Goal: Information Seeking & Learning: Check status

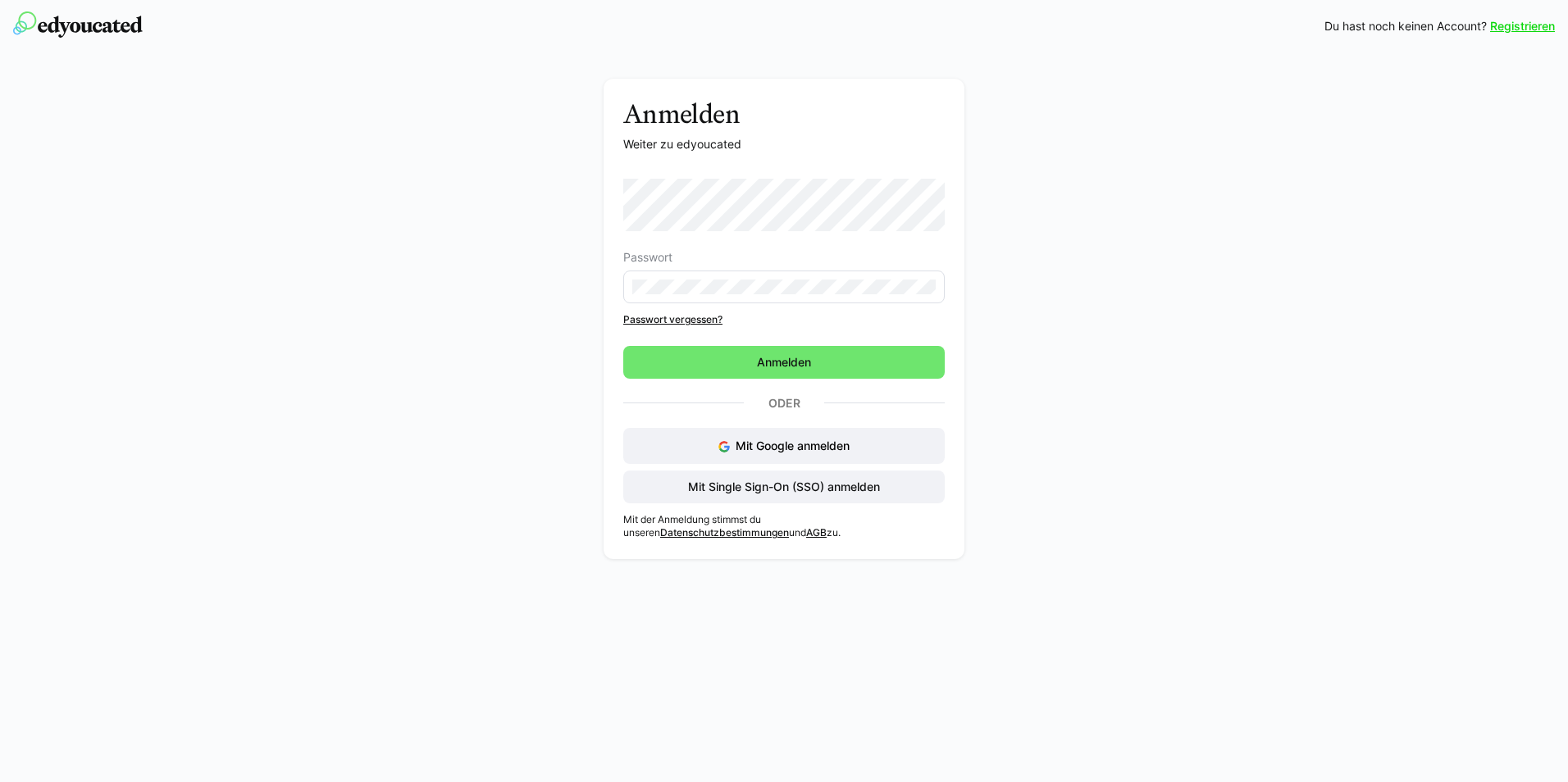
click at [773, 302] on eds-input at bounding box center [783, 286] width 322 height 33
click at [776, 294] on eds-input at bounding box center [783, 286] width 322 height 33
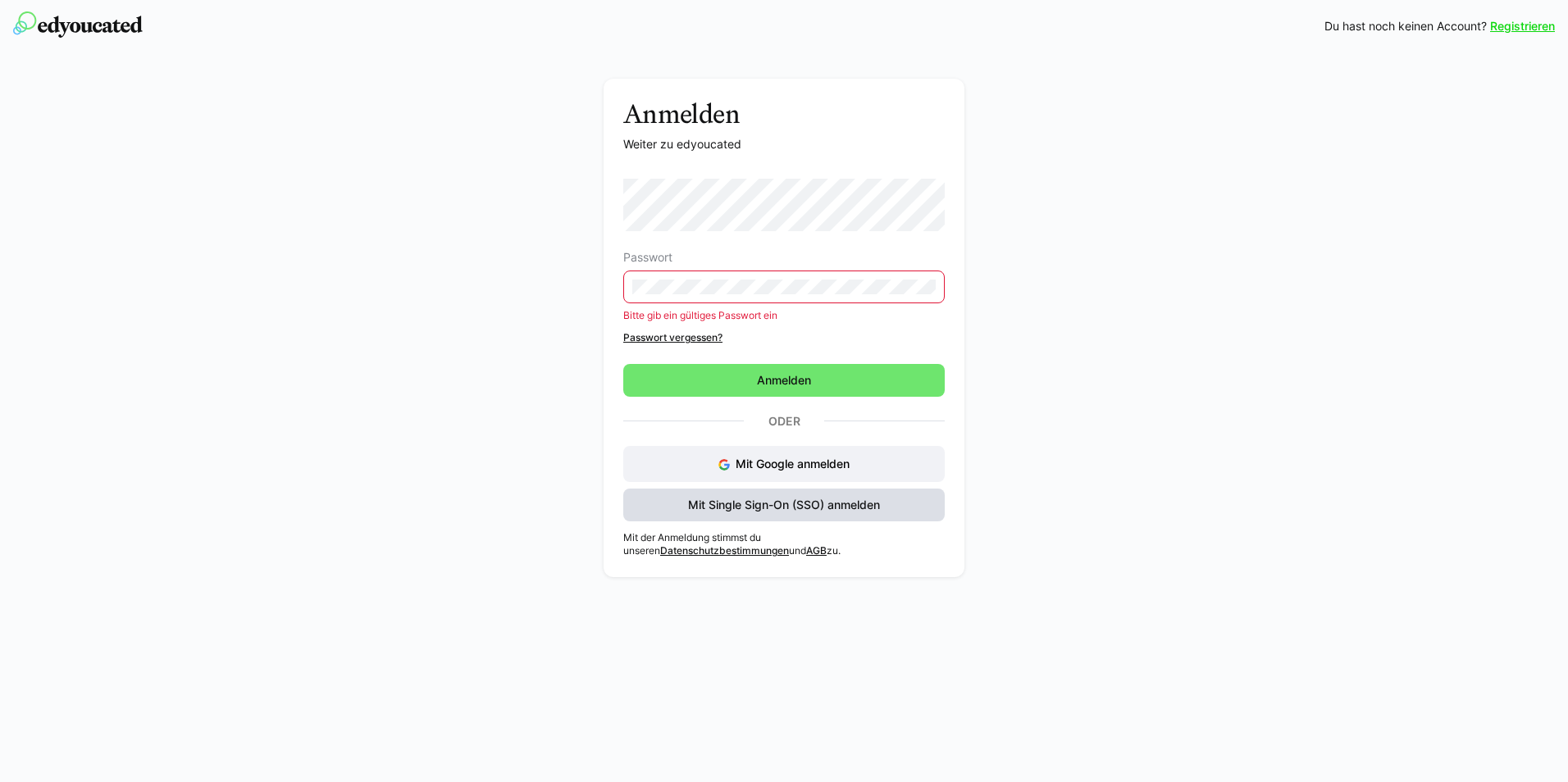
click at [783, 499] on span "Mit Single Sign-On (SSO) anmelden" at bounding box center [784, 505] width 197 height 17
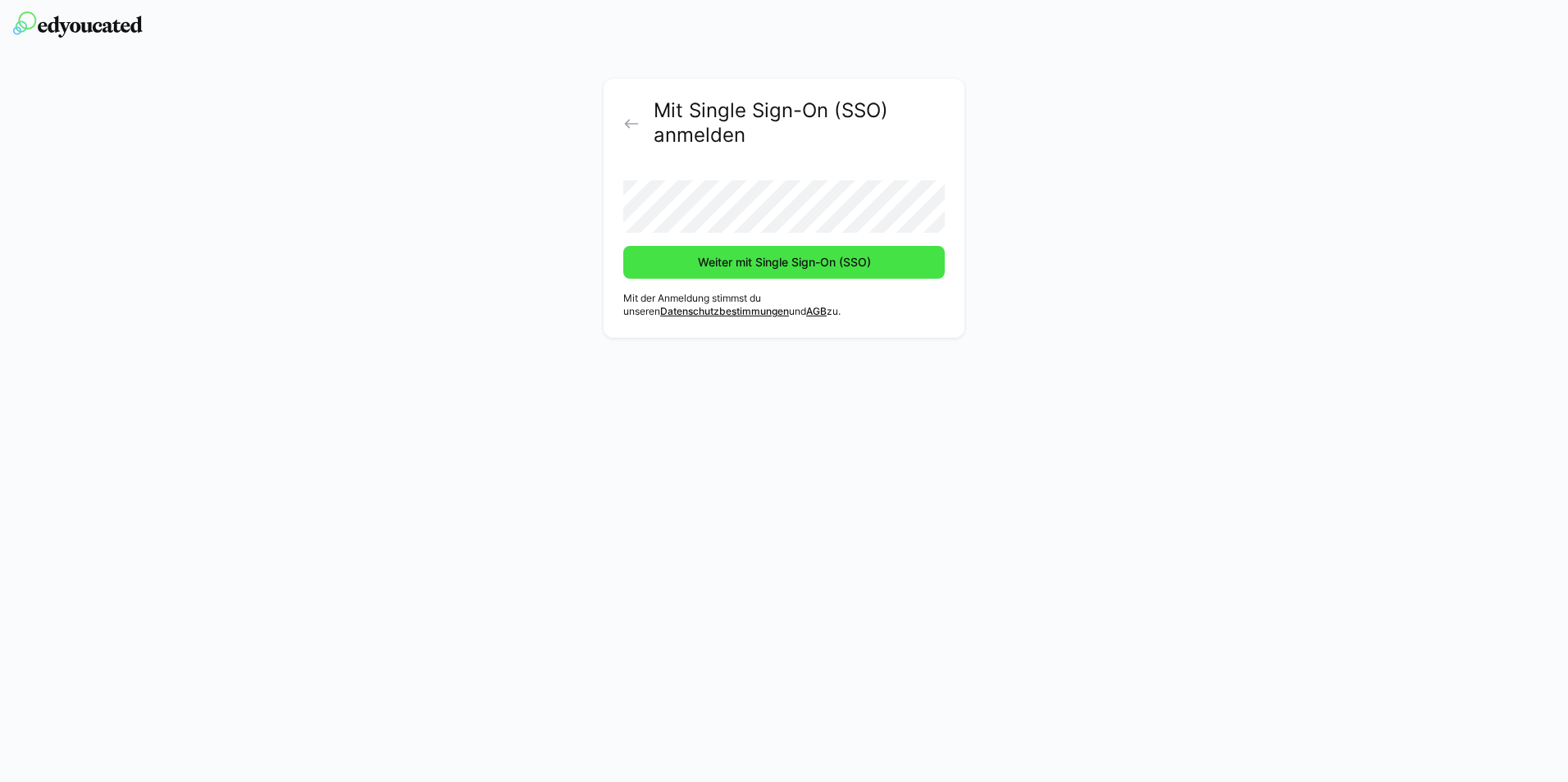
click at [775, 266] on span "Weiter mit Single Sign-On (SSO)" at bounding box center [784, 262] width 178 height 17
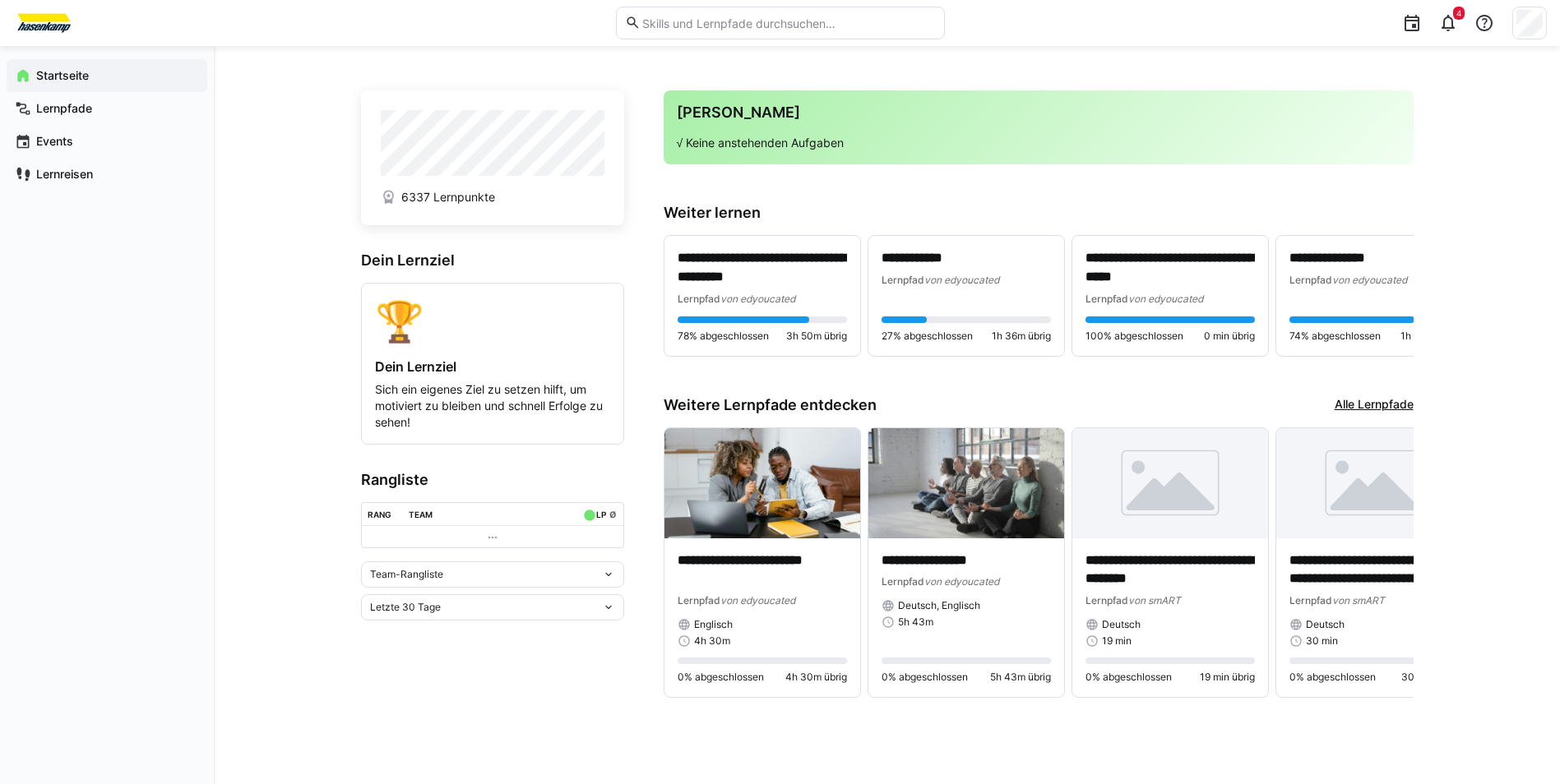
click at [608, 571] on div "Team-Rangliste" at bounding box center [492, 574] width 263 height 27
click at [609, 569] on div "Team-Rangliste Team-Rangliste Individuelle Rangliste" at bounding box center [492, 574] width 263 height 27
click at [593, 612] on div "Letzte 30 Tage" at bounding box center [485, 606] width 232 height 12
click at [582, 576] on div "Team-Rangliste" at bounding box center [485, 574] width 232 height 12
click at [569, 628] on span "Individuelle Rangliste" at bounding box center [492, 639] width 263 height 27
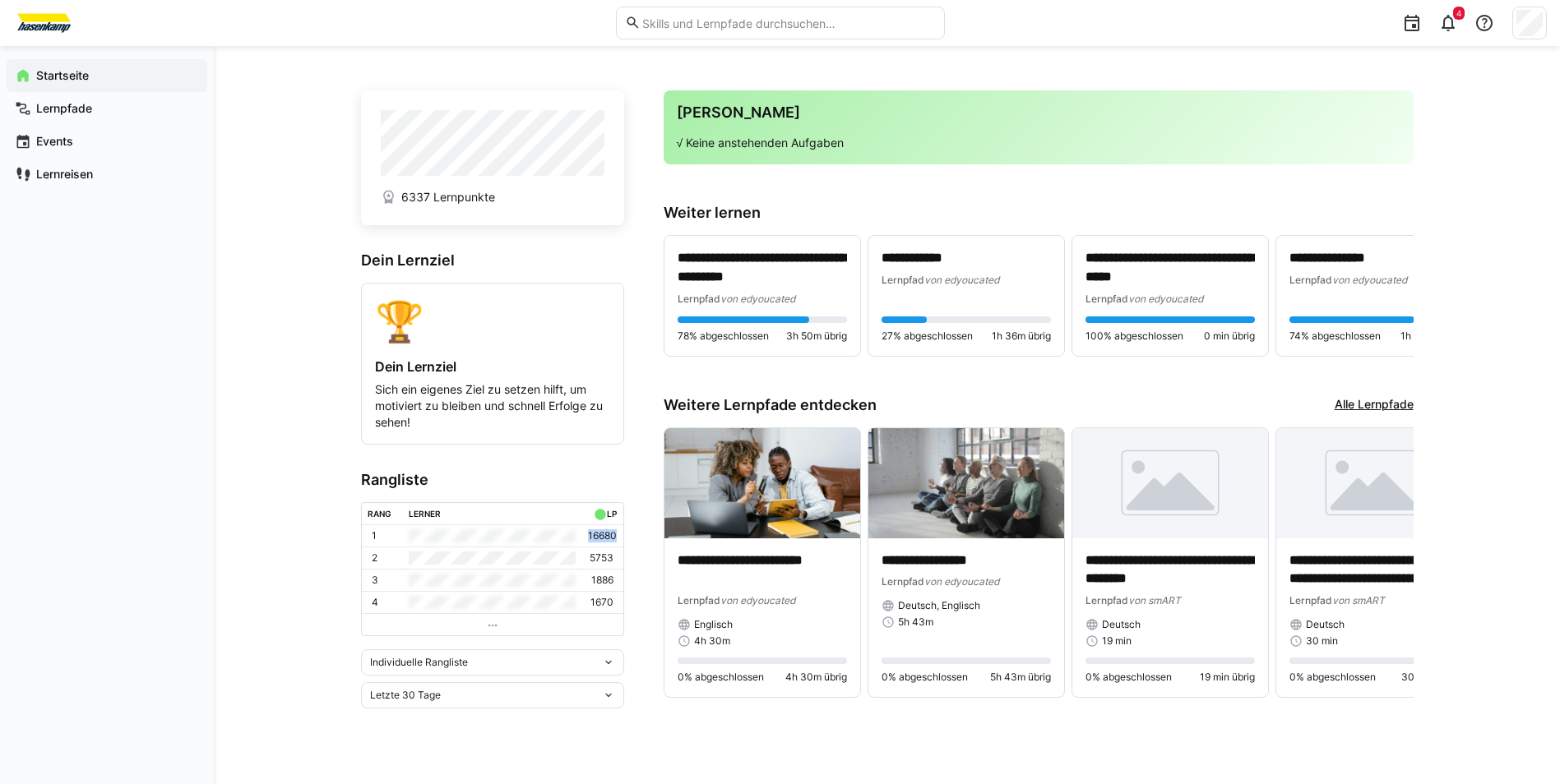
drag, startPoint x: 588, startPoint y: 536, endPoint x: 617, endPoint y: 535, distance: 29.0
click at [617, 535] on td "16680" at bounding box center [602, 535] width 41 height 21
drag, startPoint x: 617, startPoint y: 535, endPoint x: 566, endPoint y: 491, distance: 67.4
click at [566, 489] on h3 "Rangliste" at bounding box center [492, 479] width 263 height 18
drag, startPoint x: 399, startPoint y: 194, endPoint x: 505, endPoint y: 186, distance: 106.3
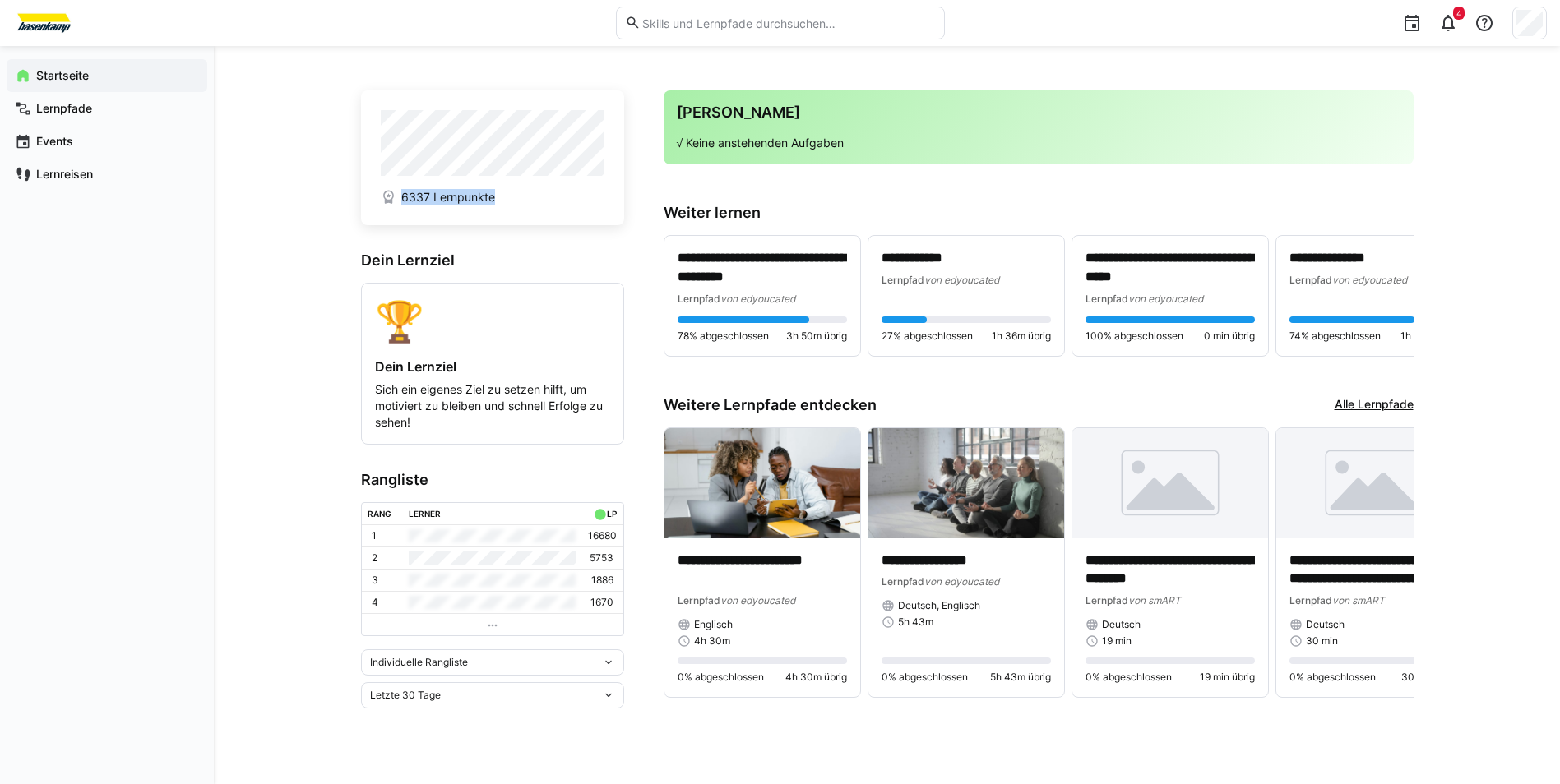
click at [505, 186] on app-home-profile "6337 Lernpunkte" at bounding box center [492, 158] width 263 height 135
drag, startPoint x: 505, startPoint y: 186, endPoint x: 545, endPoint y: 239, distance: 66.4
click at [541, 232] on app-home-left "6337 Lernpunkte Dein Lernziel 🏆 Dein Lernziel Sich ein eigenes Ziel zu setzen h…" at bounding box center [492, 405] width 263 height 629
